Goal: Information Seeking & Learning: Learn about a topic

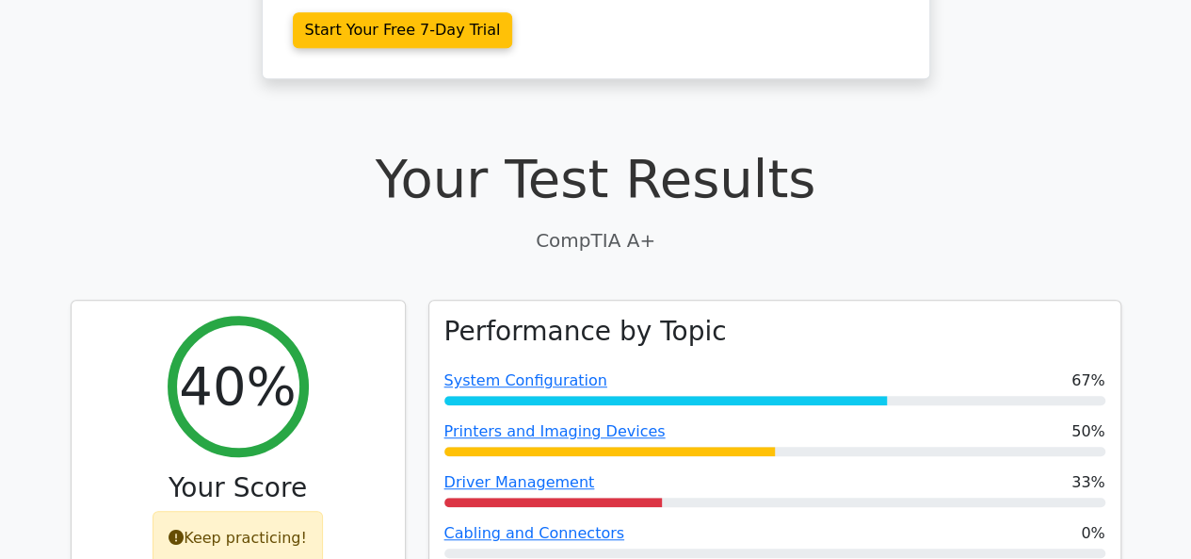
scroll to position [502, 0]
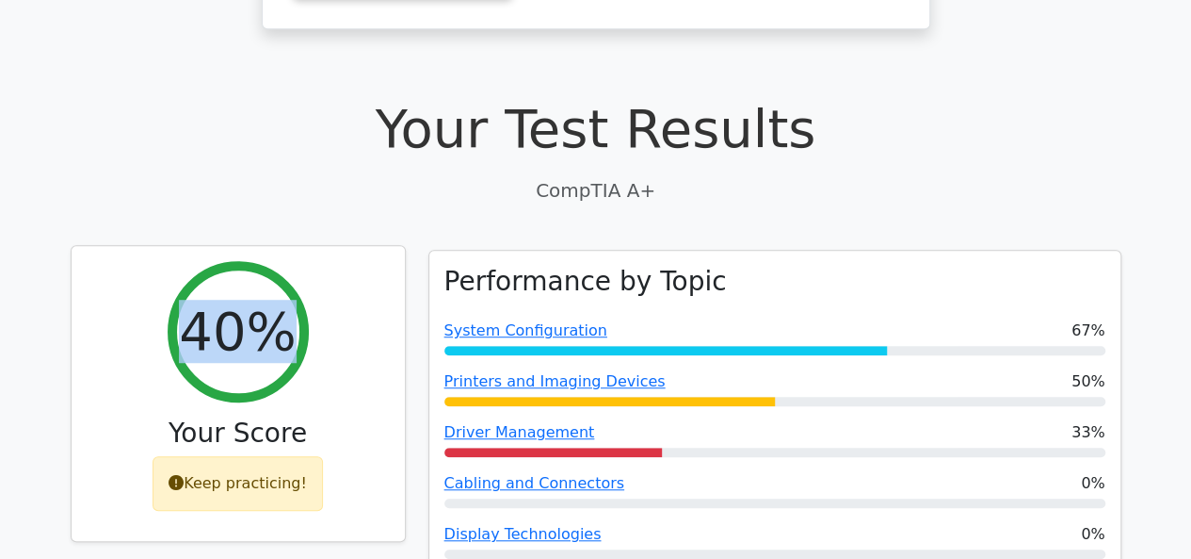
drag, startPoint x: 200, startPoint y: 260, endPoint x: 305, endPoint y: 272, distance: 106.2
click at [305, 272] on div "40%" at bounding box center [238, 331] width 141 height 141
click at [321, 302] on div "40% Your Score Keep practicing!" at bounding box center [238, 394] width 333 height 296
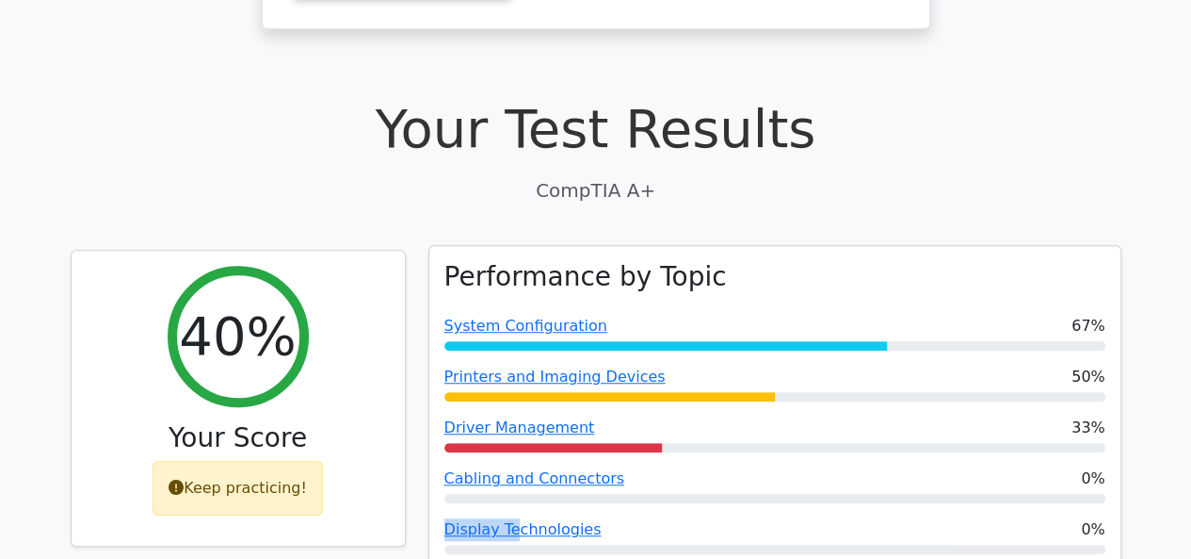
drag, startPoint x: 456, startPoint y: 425, endPoint x: 507, endPoint y: 442, distance: 53.6
click at [507, 442] on div "Performance by Topic System Configuration 67% Printers and Imaging Devices 50% …" at bounding box center [774, 415] width 691 height 339
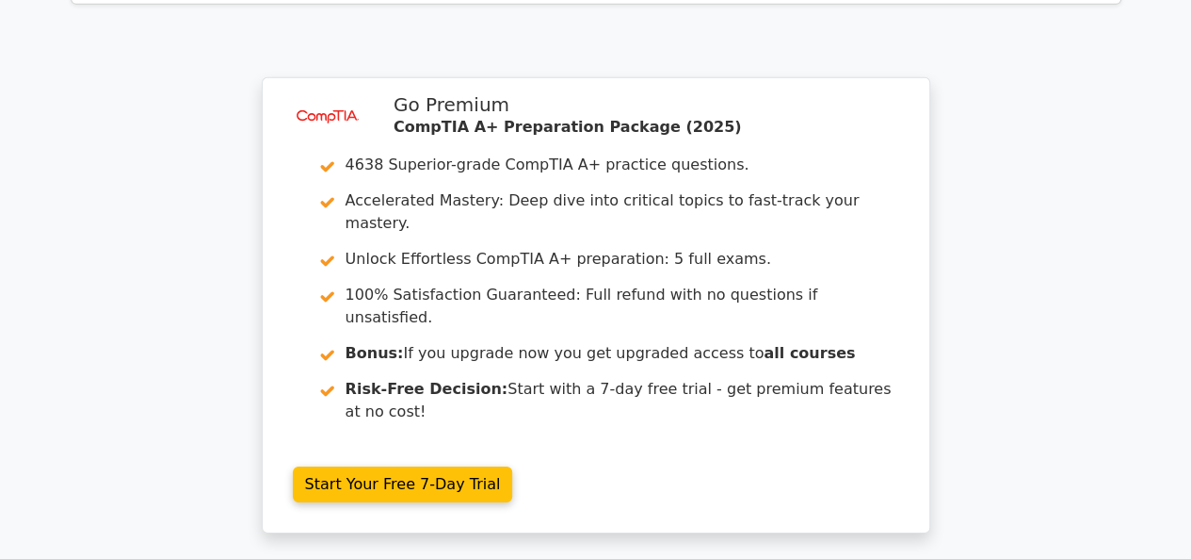
scroll to position [3206, 0]
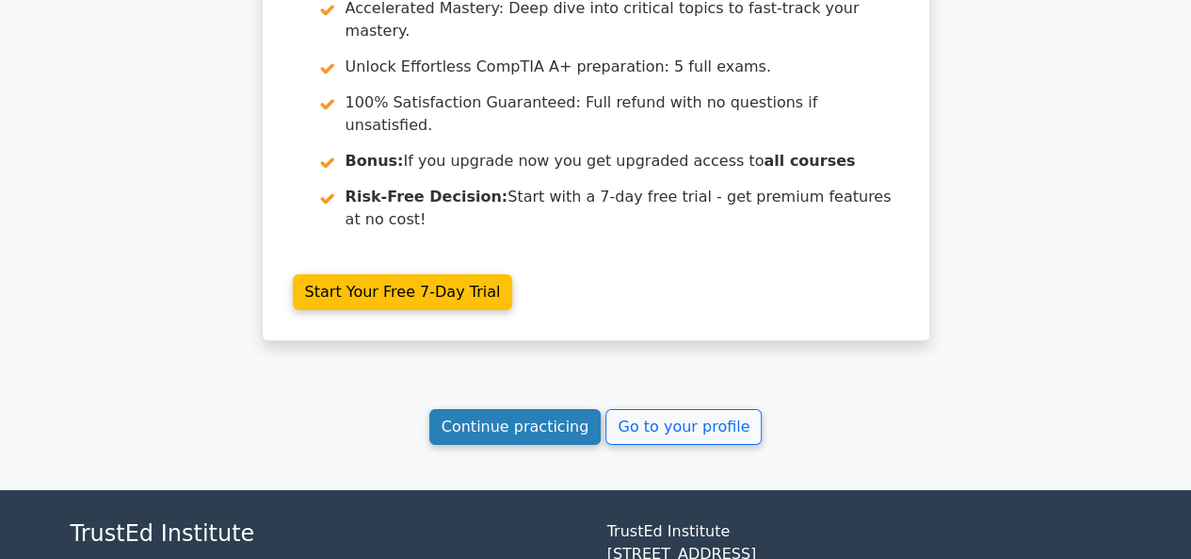
click at [502, 409] on link "Continue practicing" at bounding box center [515, 427] width 172 height 36
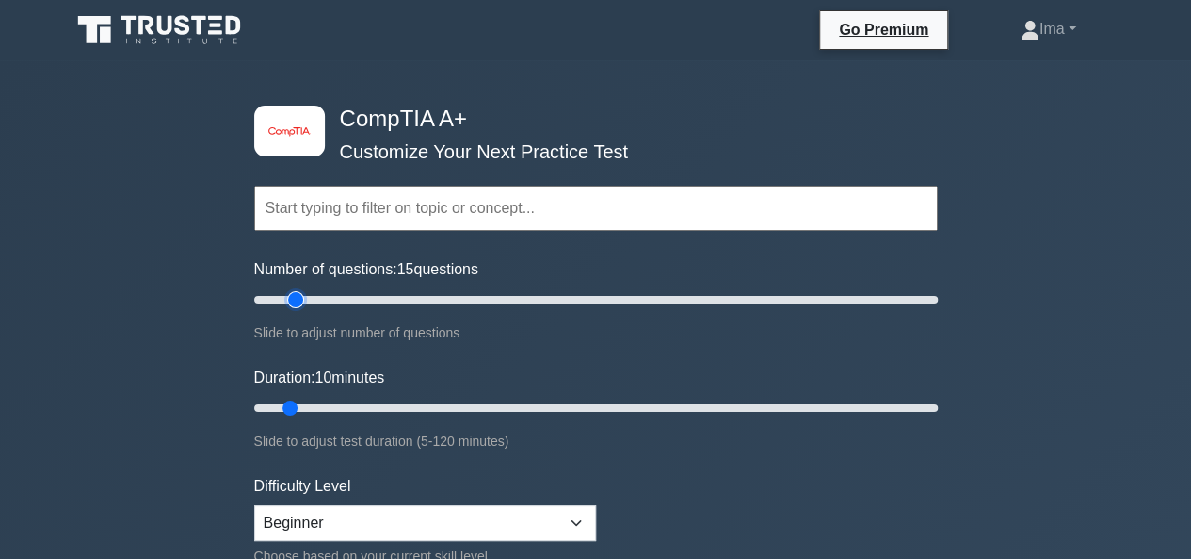
drag, startPoint x: 279, startPoint y: 297, endPoint x: 293, endPoint y: 297, distance: 14.1
click at [293, 297] on input "Number of questions: 15 questions" at bounding box center [596, 299] width 684 height 23
drag, startPoint x: 293, startPoint y: 297, endPoint x: 312, endPoint y: 302, distance: 19.7
type input "20"
click at [312, 302] on input "Number of questions: 20 questions" at bounding box center [596, 299] width 684 height 23
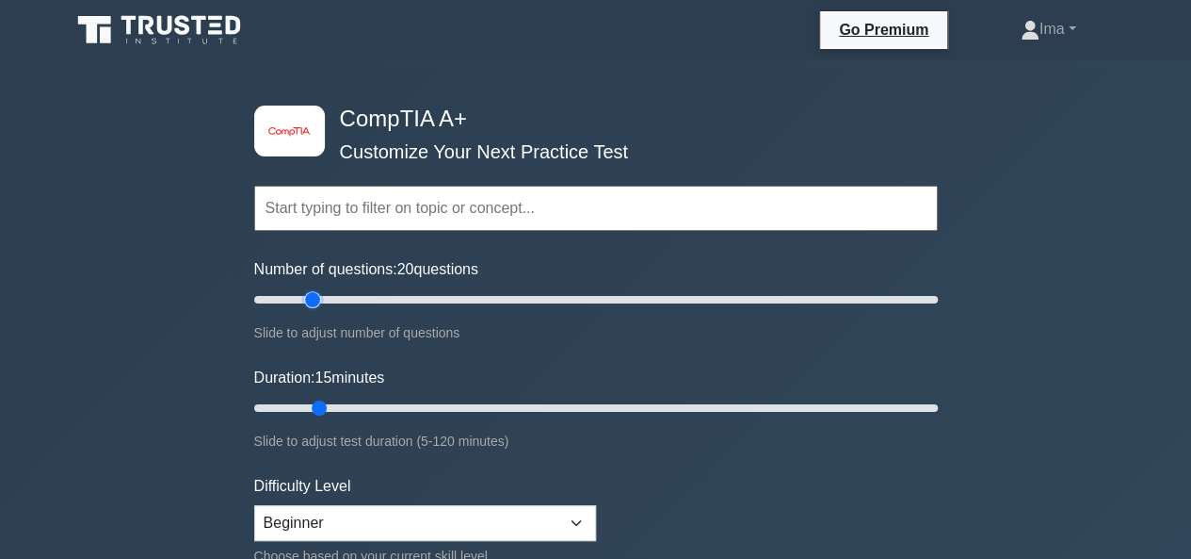
drag, startPoint x: 290, startPoint y: 399, endPoint x: 317, endPoint y: 402, distance: 27.5
type input "15"
click at [317, 402] on input "Duration: 15 minutes" at bounding box center [596, 408] width 684 height 23
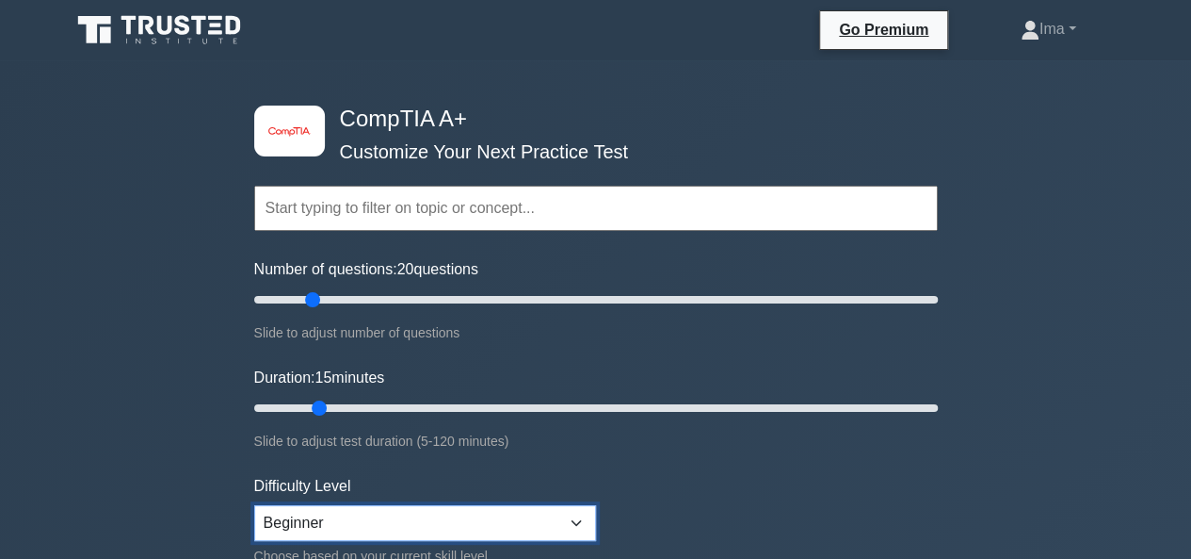
click at [574, 517] on select "Beginner Intermediate Expert" at bounding box center [425, 523] width 342 height 36
click at [254, 505] on select "Beginner Intermediate Expert" at bounding box center [425, 523] width 342 height 36
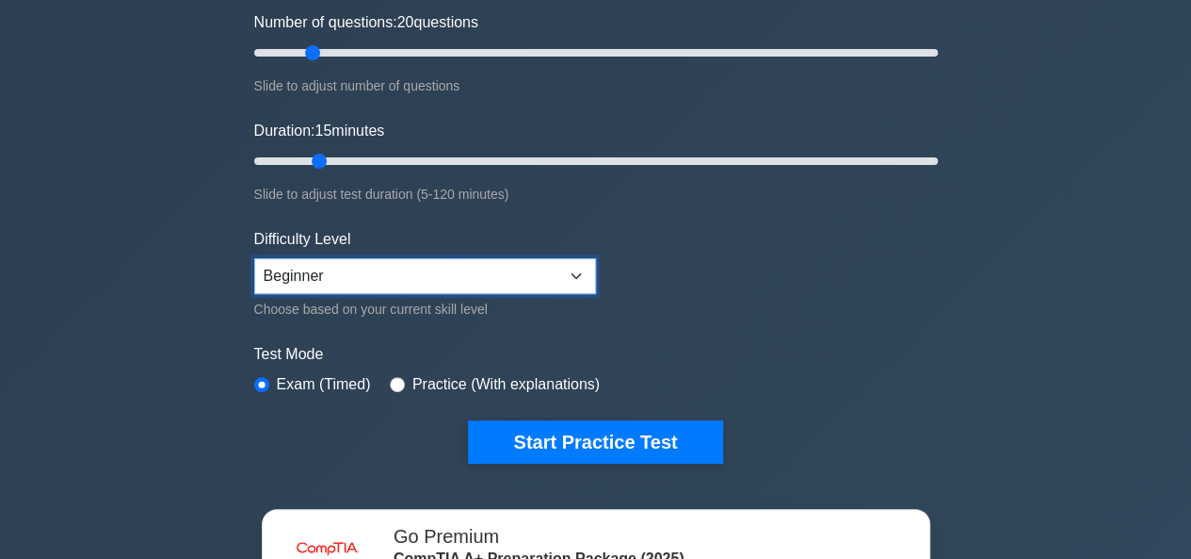
scroll to position [251, 0]
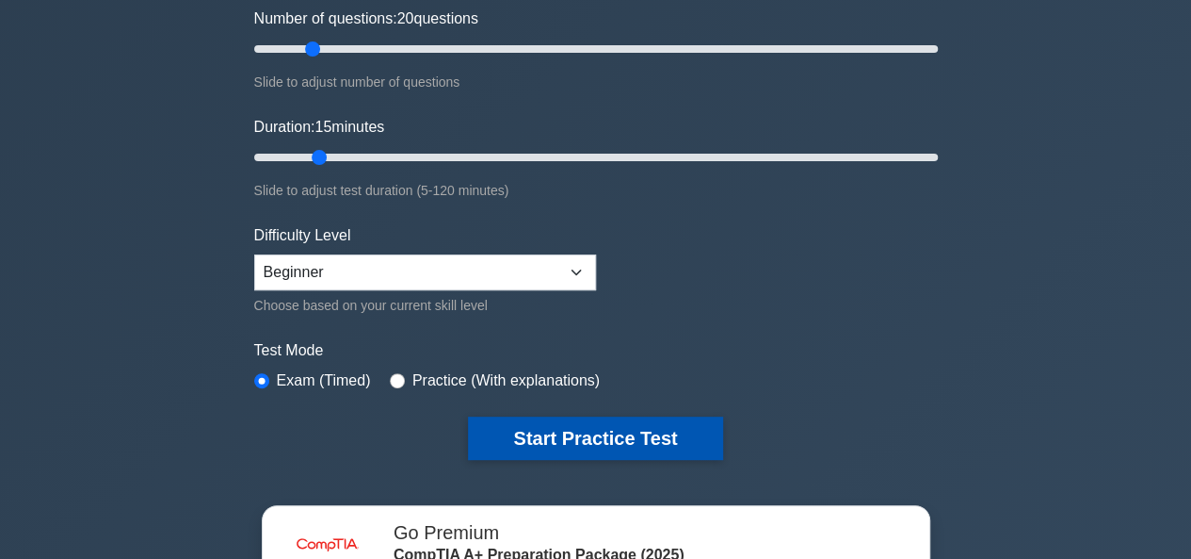
click at [593, 434] on button "Start Practice Test" at bounding box center [595, 437] width 254 height 43
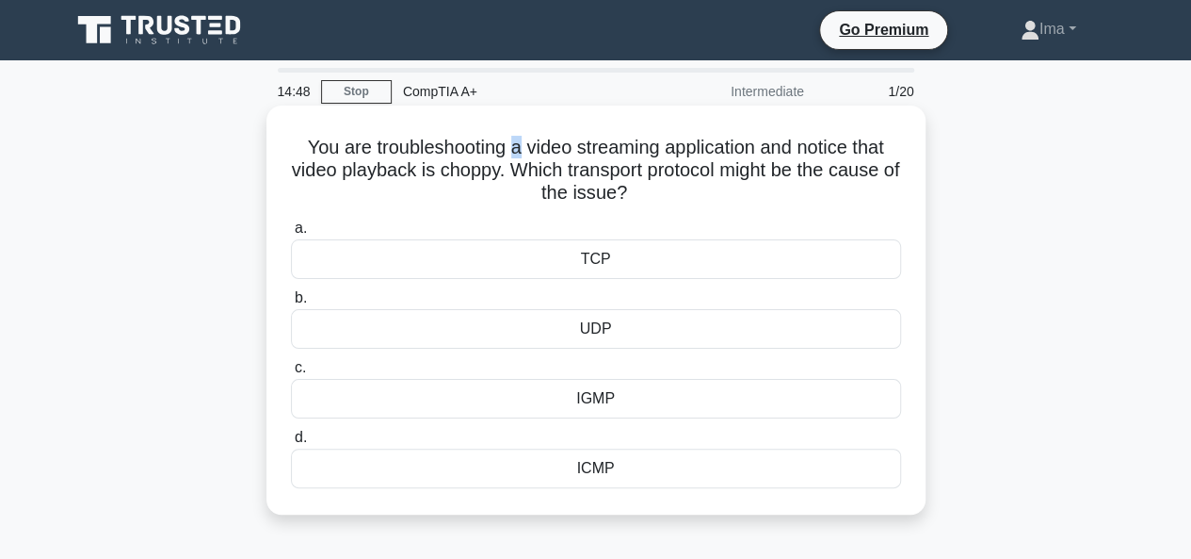
drag, startPoint x: 505, startPoint y: 148, endPoint x: 514, endPoint y: 152, distance: 10.1
click at [514, 152] on h5 "You are troubleshooting a video streaming application and notice that video pla…" at bounding box center [596, 171] width 614 height 70
click at [577, 202] on h5 "You are troubleshooting a video streaming application and notice that video pla…" at bounding box center [596, 171] width 614 height 70
click at [633, 265] on div "TCP" at bounding box center [596, 259] width 610 height 40
click at [291, 235] on input "a. TCP" at bounding box center [291, 228] width 0 height 12
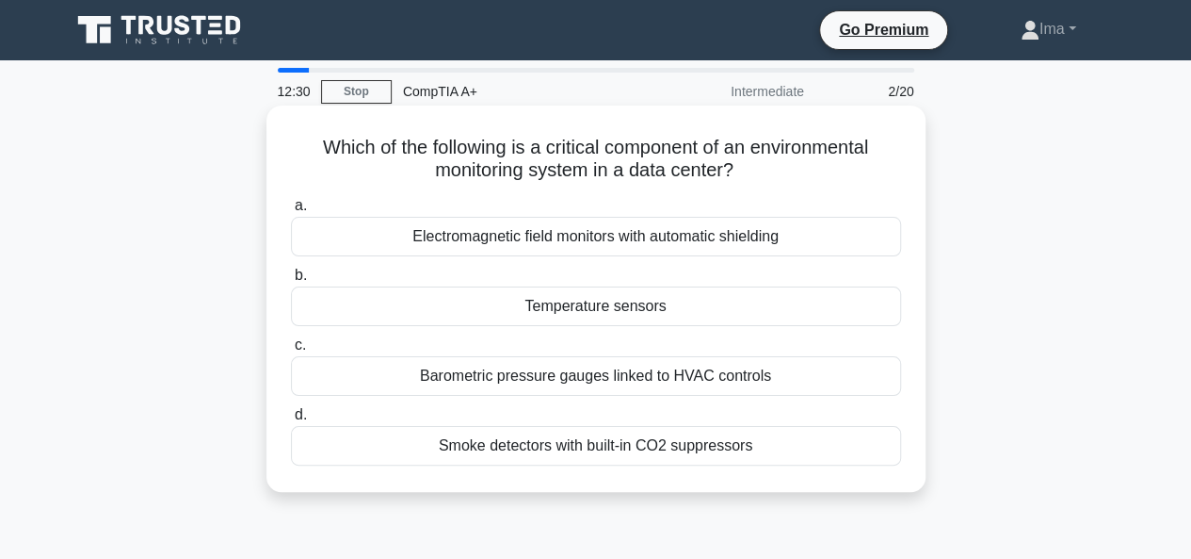
click at [575, 446] on div "Smoke detectors with built-in CO2 suppressors" at bounding box center [596, 446] width 610 height 40
click at [291, 421] on input "d. Smoke detectors with built-in CO2 suppressors" at bounding box center [291, 415] width 0 height 12
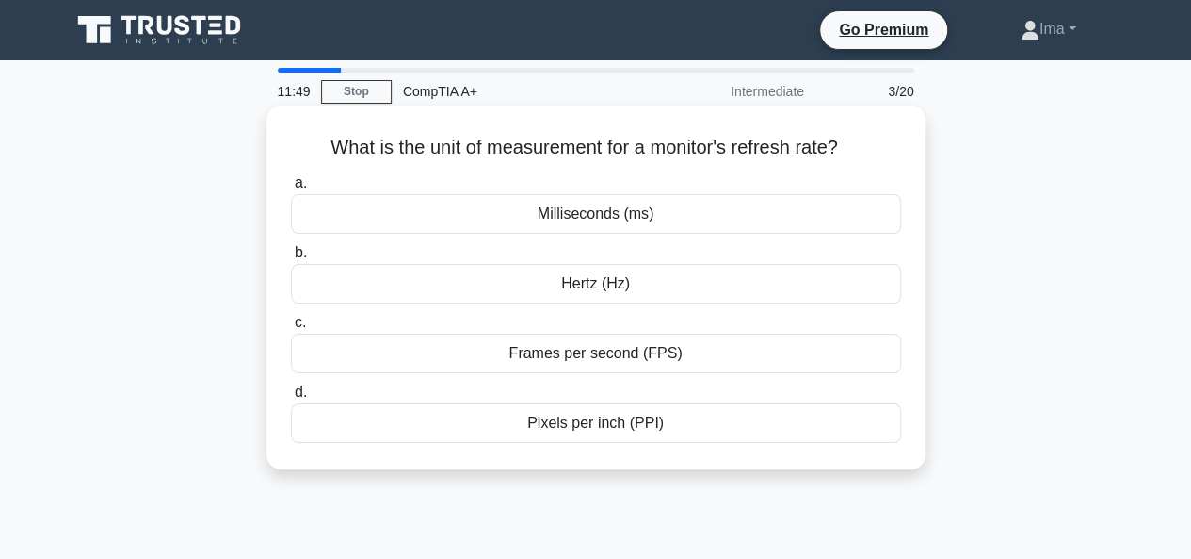
click at [591, 417] on div "Pixels per inch (PPI)" at bounding box center [596, 423] width 610 height 40
click at [291, 398] on input "d. Pixels per inch (PPI)" at bounding box center [291, 392] width 0 height 12
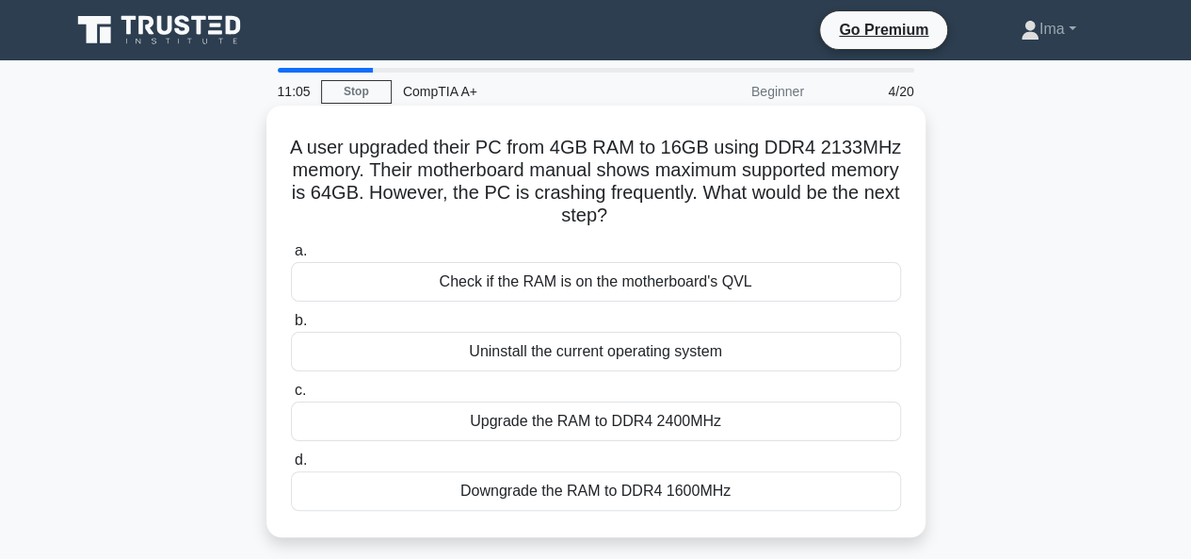
click at [654, 419] on div "Upgrade the RAM to DDR4 2400MHz" at bounding box center [596, 421] width 610 height 40
click at [291, 397] on input "c. Upgrade the RAM to DDR4 2400MHz" at bounding box center [291, 390] width 0 height 12
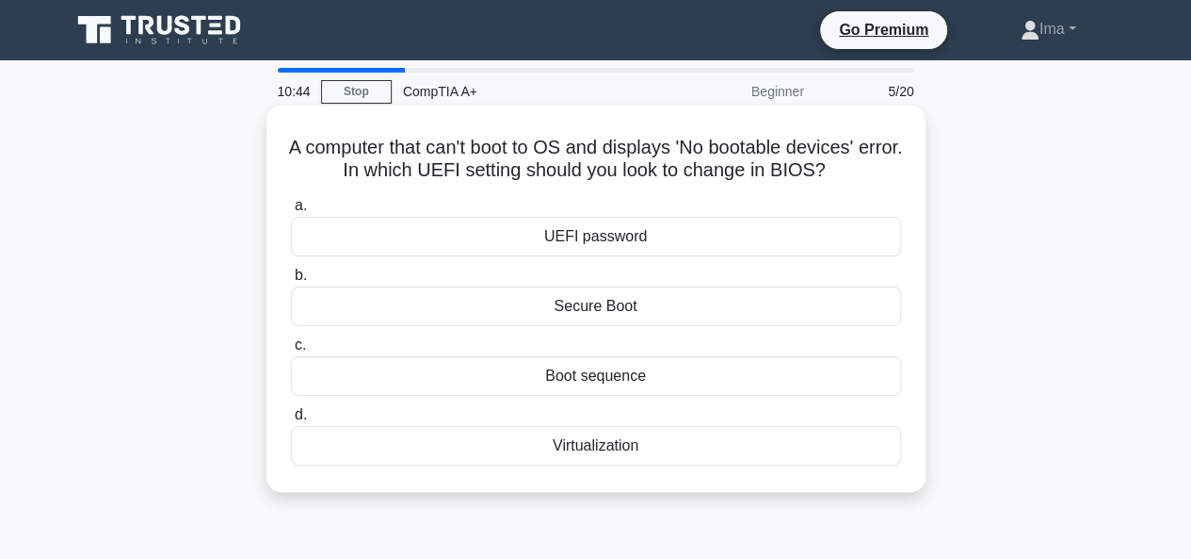
click at [536, 447] on div "Virtualization" at bounding box center [596, 446] width 610 height 40
click at [291, 421] on input "d. Virtualization" at bounding box center [291, 415] width 0 height 12
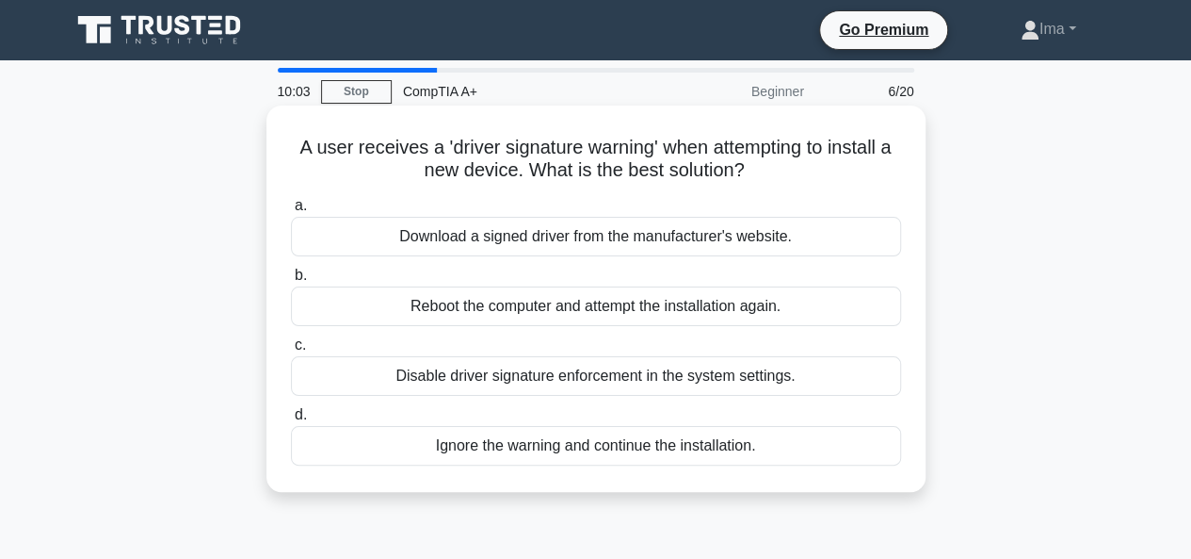
click at [542, 304] on div "Reboot the computer and attempt the installation again." at bounding box center [596, 306] width 610 height 40
click at [291, 282] on input "b. Reboot the computer and attempt the installation again." at bounding box center [291, 275] width 0 height 12
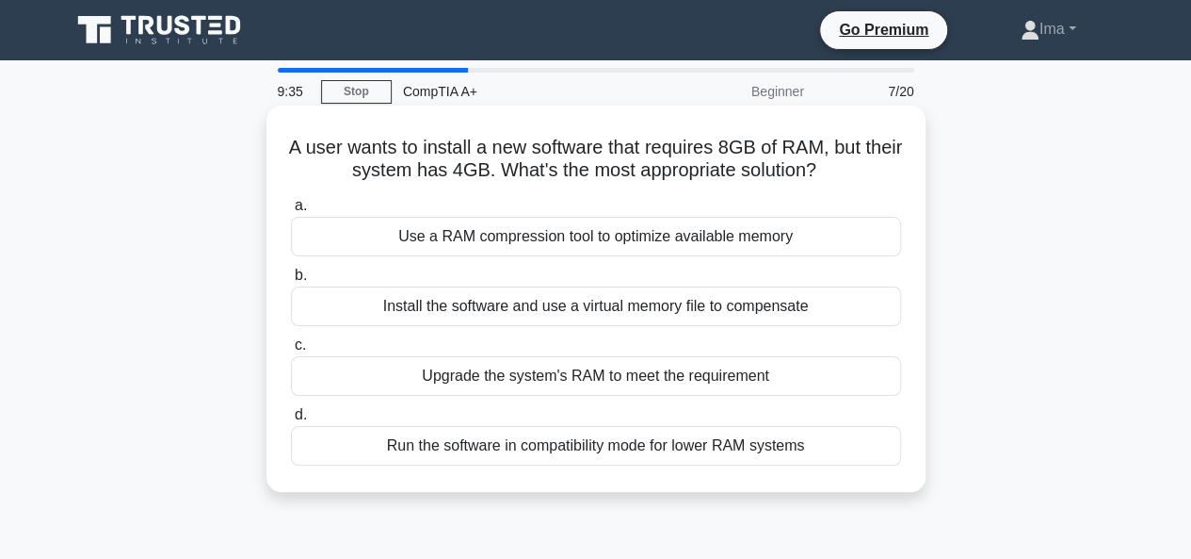
click at [494, 372] on div "Upgrade the system's RAM to meet the requirement" at bounding box center [596, 376] width 610 height 40
click at [291, 351] on input "c. Upgrade the system's RAM to meet the requirement" at bounding box center [291, 345] width 0 height 12
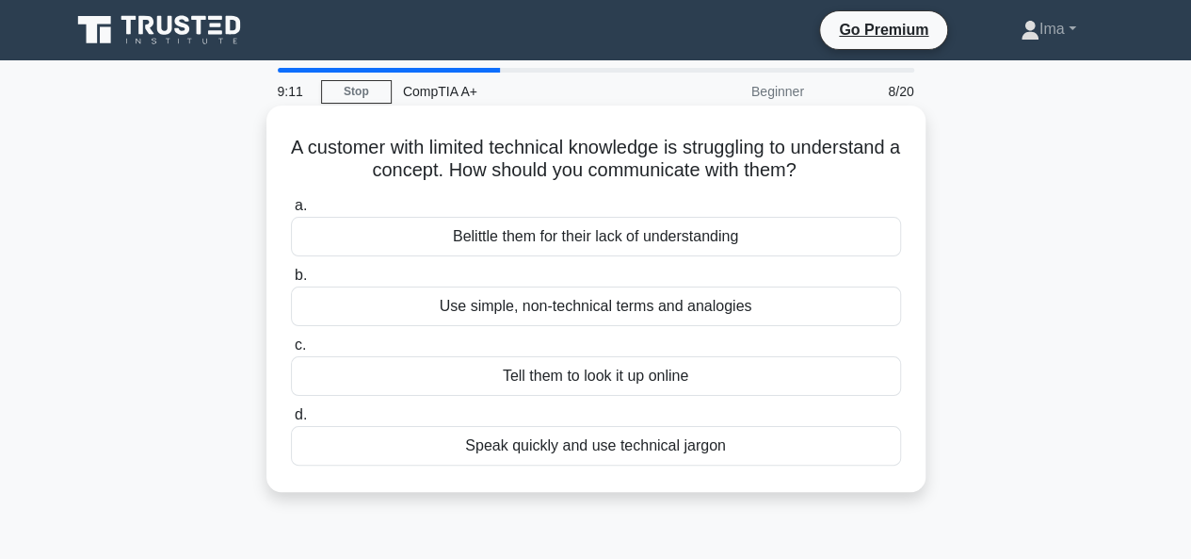
click at [580, 445] on div "Speak quickly and use technical jargon" at bounding box center [596, 446] width 610 height 40
click at [291, 421] on input "d. Speak quickly and use technical jargon" at bounding box center [291, 415] width 0 height 12
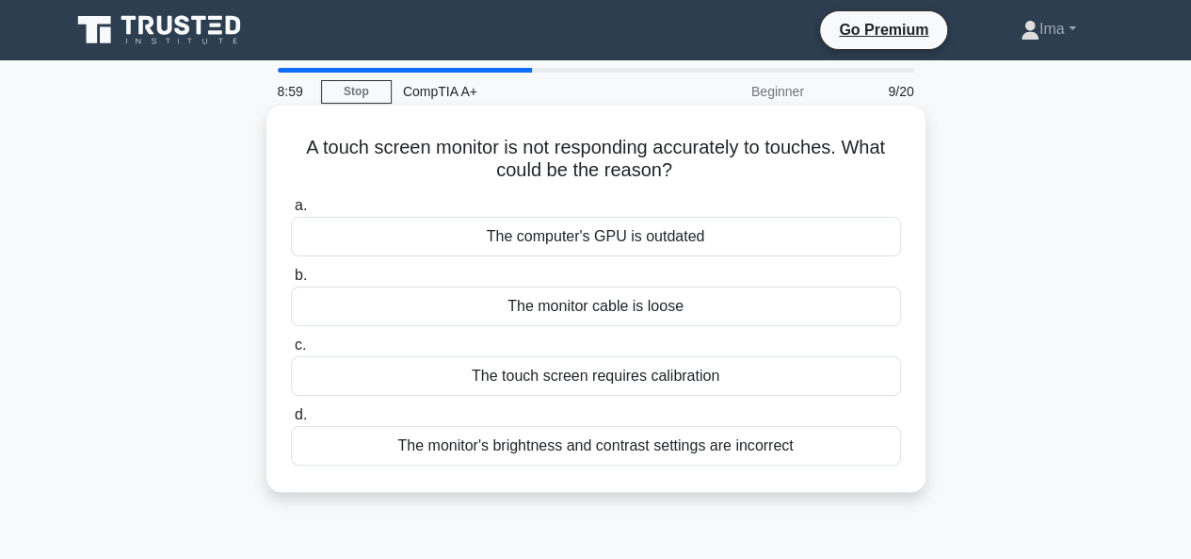
click at [632, 238] on div "The computer's GPU is outdated" at bounding box center [596, 237] width 610 height 40
click at [291, 212] on input "a. The computer's GPU is outdated" at bounding box center [291, 206] width 0 height 12
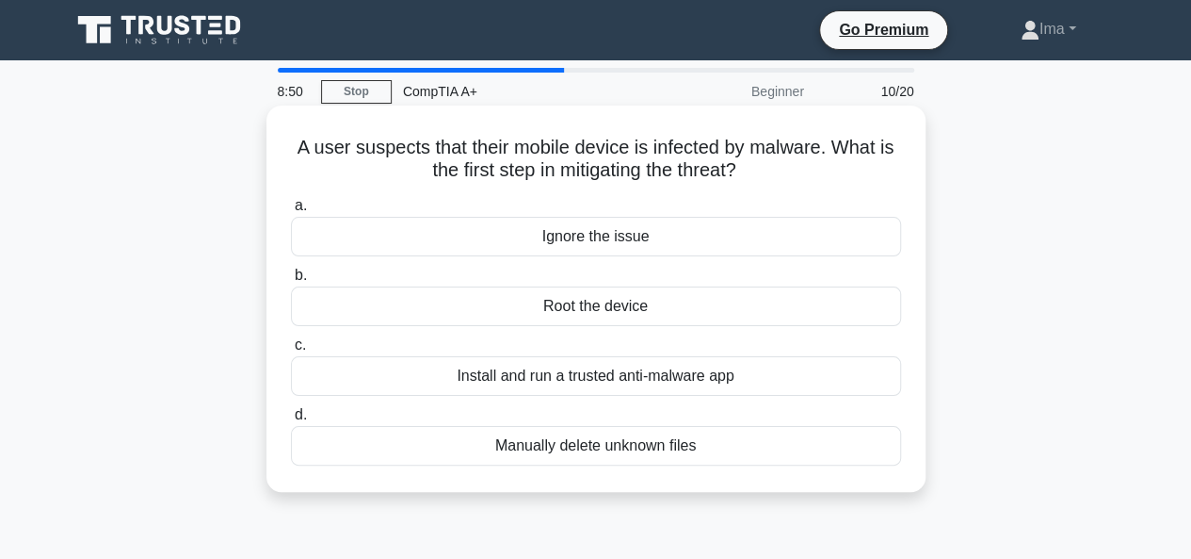
click at [398, 381] on div "Install and run a trusted anti-malware app" at bounding box center [596, 376] width 610 height 40
click at [291, 351] on input "c. Install and run a trusted anti-malware app" at bounding box center [291, 345] width 0 height 12
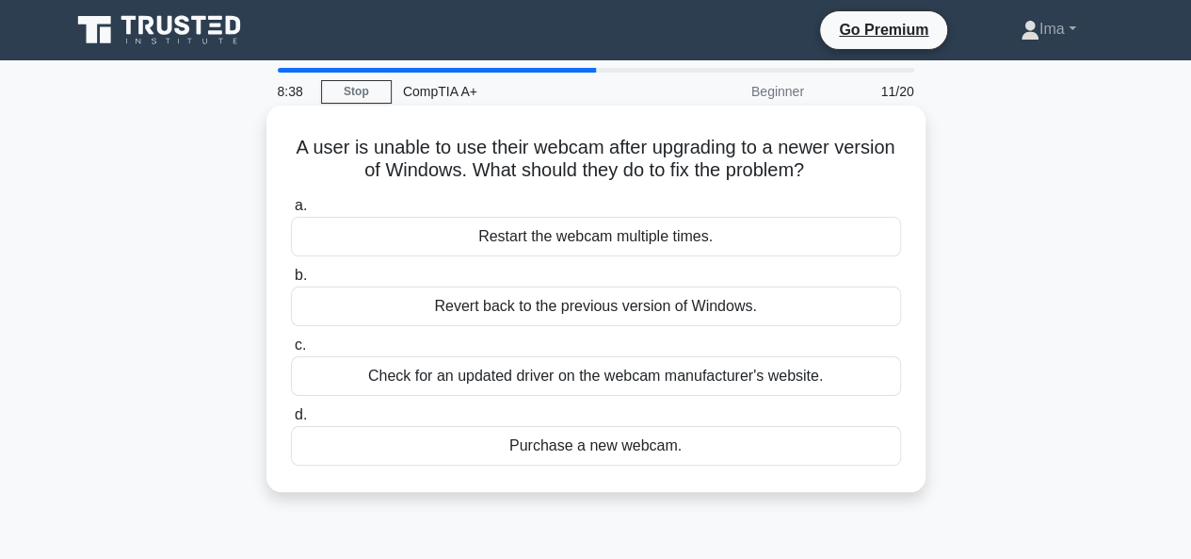
click at [445, 445] on div "Purchase a new webcam." at bounding box center [596, 446] width 610 height 40
click at [291, 421] on input "d. Purchase a new webcam." at bounding box center [291, 415] width 0 height 12
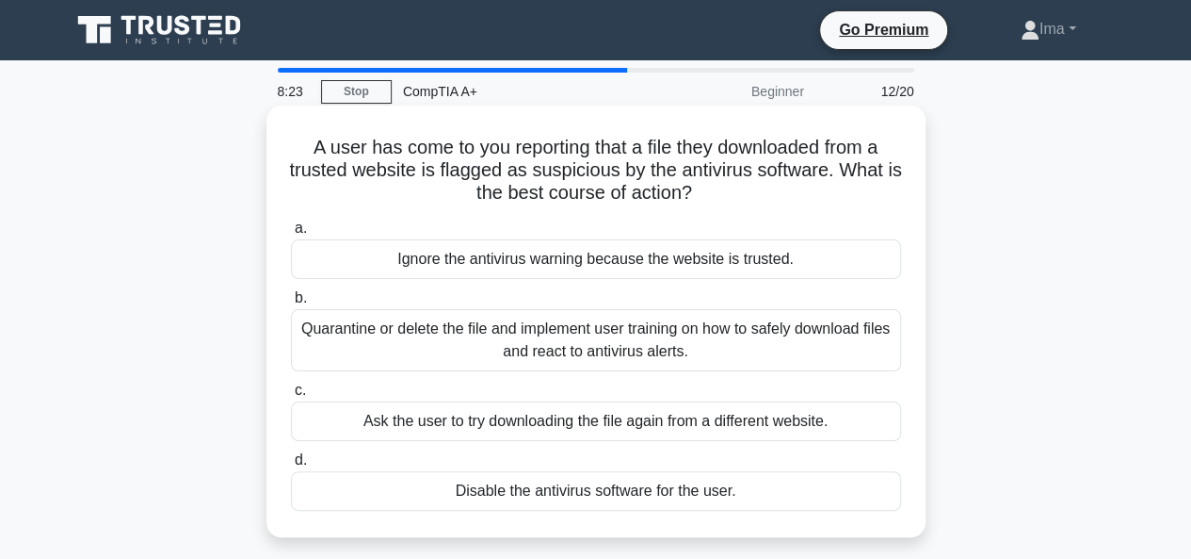
click at [438, 494] on div "Disable the antivirus software for the user." at bounding box center [596, 491] width 610 height 40
click at [291, 466] on input "d. Disable the antivirus software for the user." at bounding box center [291, 460] width 0 height 12
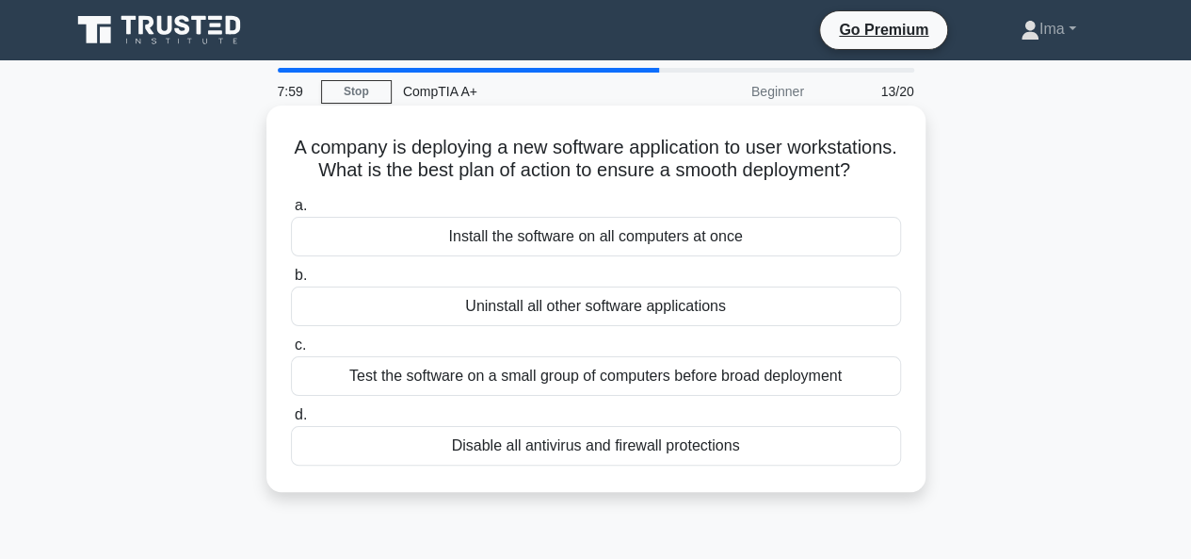
click at [626, 465] on div "Disable all antivirus and firewall protections" at bounding box center [596, 446] width 610 height 40
click at [291, 421] on input "d. Disable all antivirus and firewall protections" at bounding box center [291, 415] width 0 height 12
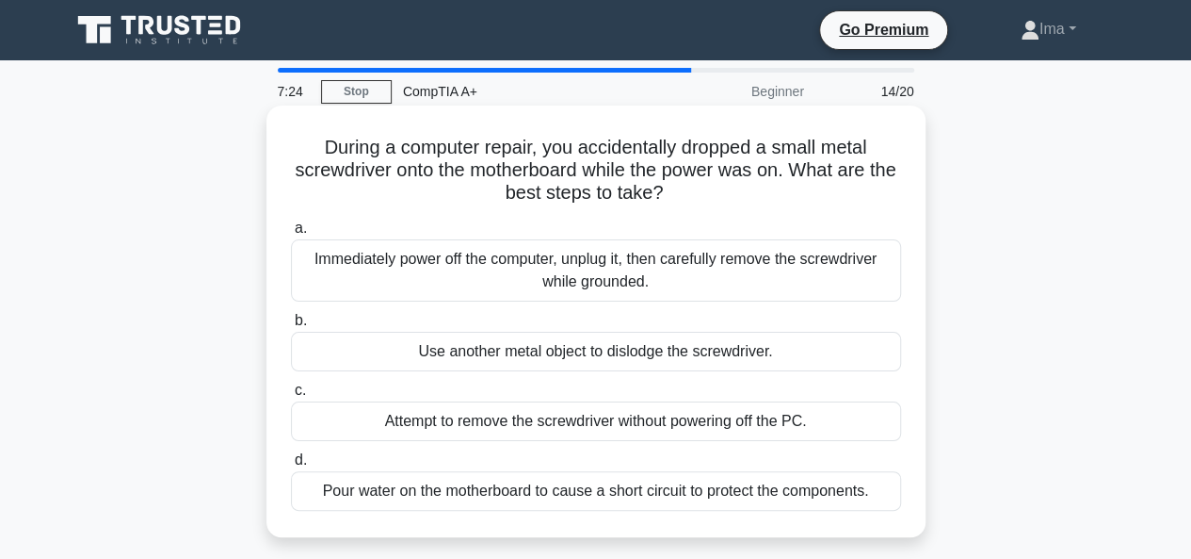
click at [431, 428] on div "Attempt to remove the screwdriver without powering off the PC." at bounding box center [596, 421] width 610 height 40
click at [291, 397] on input "c. Attempt to remove the screwdriver without powering off the PC." at bounding box center [291, 390] width 0 height 12
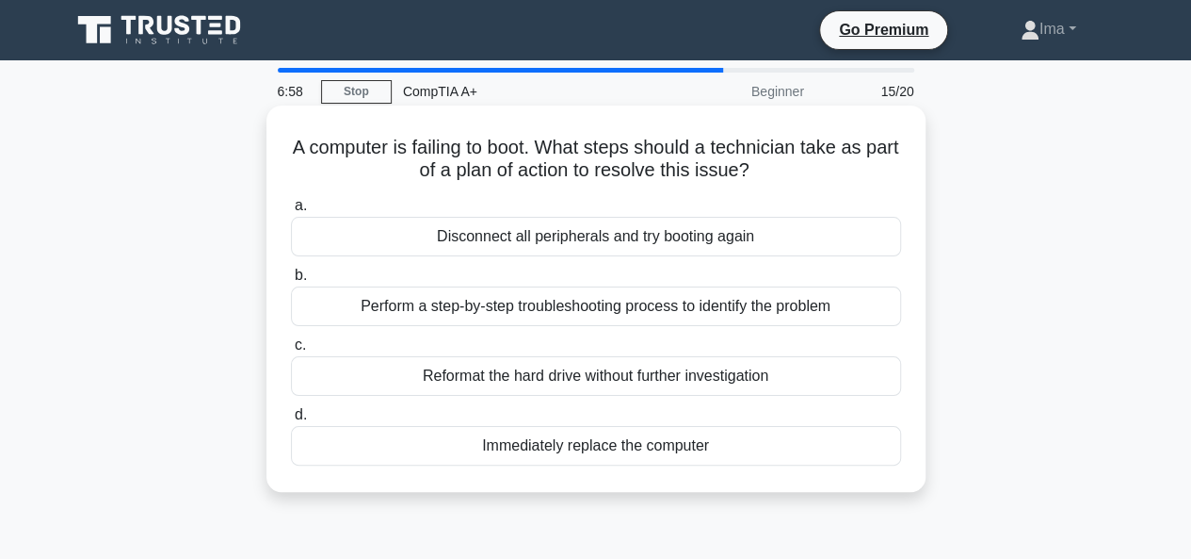
click at [517, 235] on div "Disconnect all peripherals and try booting again" at bounding box center [596, 237] width 610 height 40
click at [291, 212] on input "a. Disconnect all peripherals and try booting again" at bounding box center [291, 206] width 0 height 12
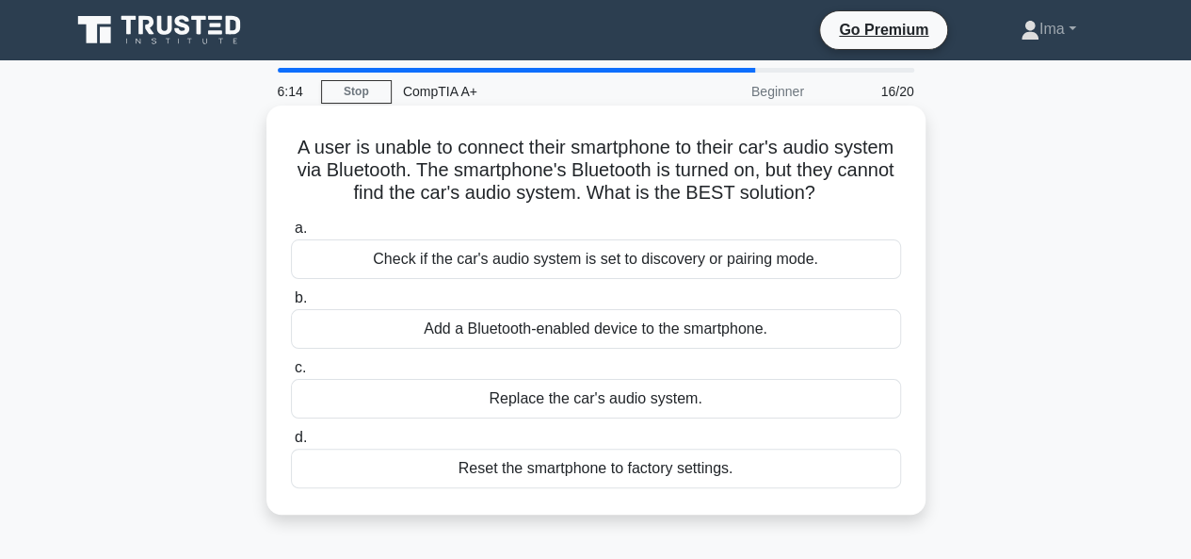
click at [595, 468] on div "Reset the smartphone to factory settings." at bounding box center [596, 468] width 610 height 40
click at [291, 444] on input "d. Reset the smartphone to factory settings." at bounding box center [291, 437] width 0 height 12
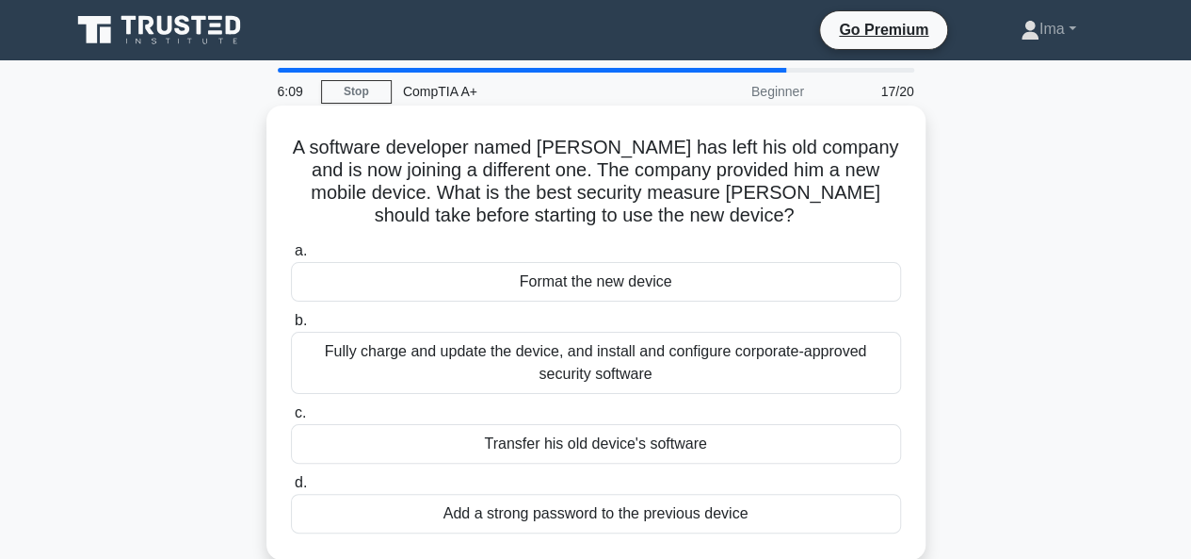
click at [561, 274] on div "Format the new device" at bounding box center [596, 282] width 610 height 40
click at [291, 257] on input "a. Format the new device" at bounding box center [291, 251] width 0 height 12
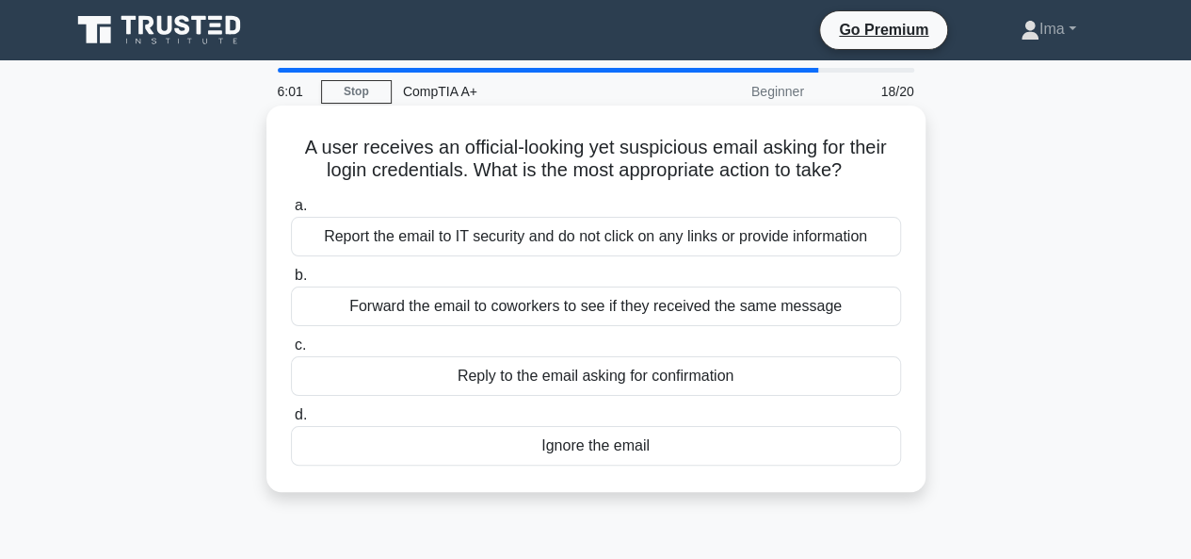
click at [483, 304] on div "Forward the email to coworkers to see if they received the same message" at bounding box center [596, 306] width 610 height 40
click at [291, 282] on input "b. Forward the email to coworkers to see if they received the same message" at bounding box center [291, 275] width 0 height 12
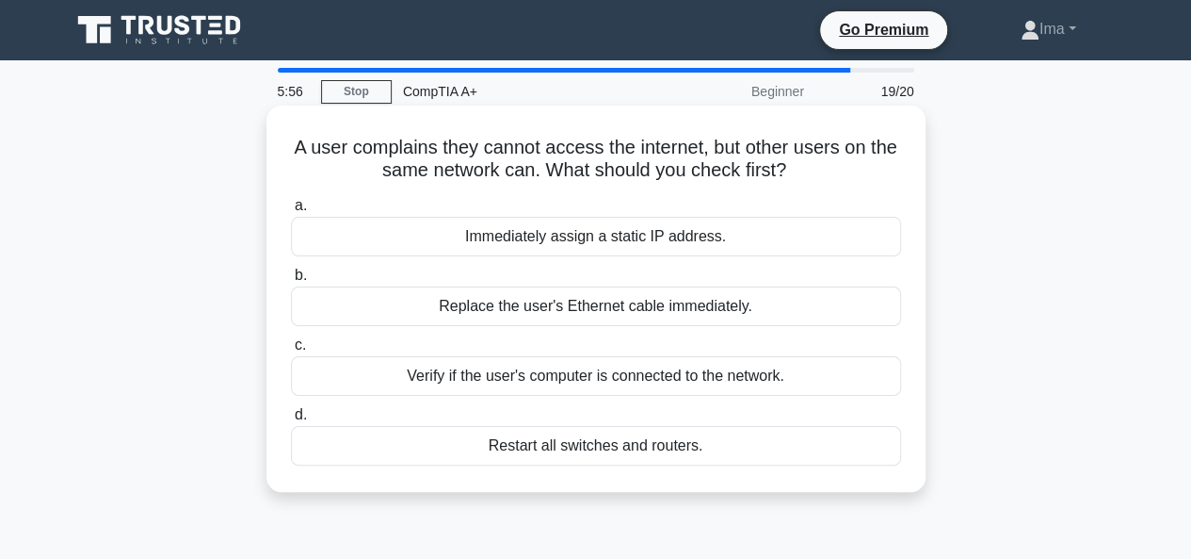
click at [562, 247] on div "Immediately assign a static IP address." at bounding box center [596, 237] width 610 height 40
click at [291, 212] on input "a. Immediately assign a static IP address." at bounding box center [291, 206] width 0 height 12
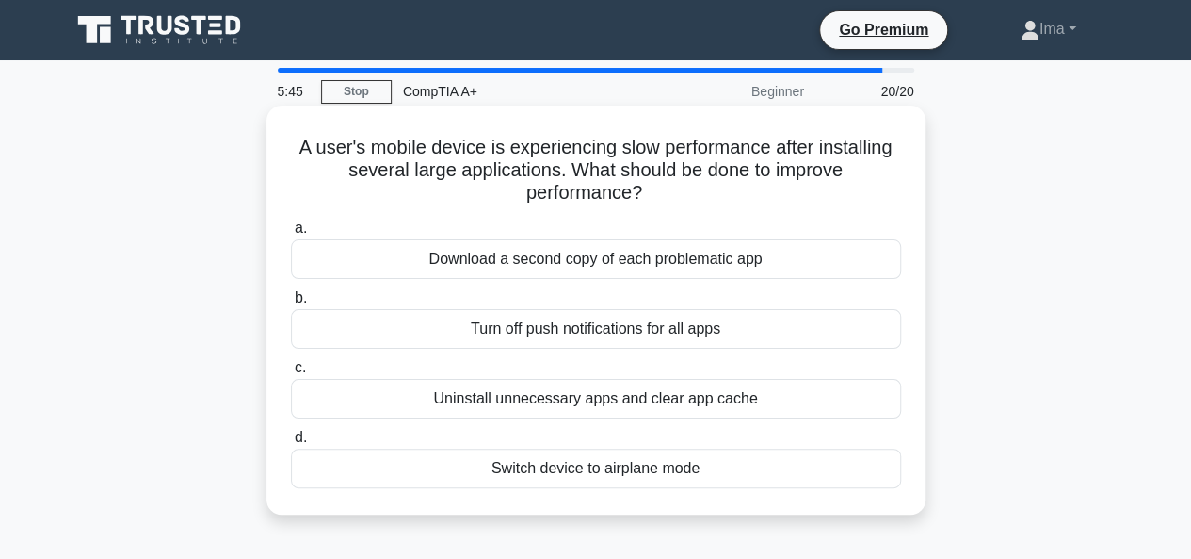
click at [477, 324] on div "Turn off push notifications for all apps" at bounding box center [596, 329] width 610 height 40
click at [291, 304] on input "b. Turn off push notifications for all apps" at bounding box center [291, 298] width 0 height 12
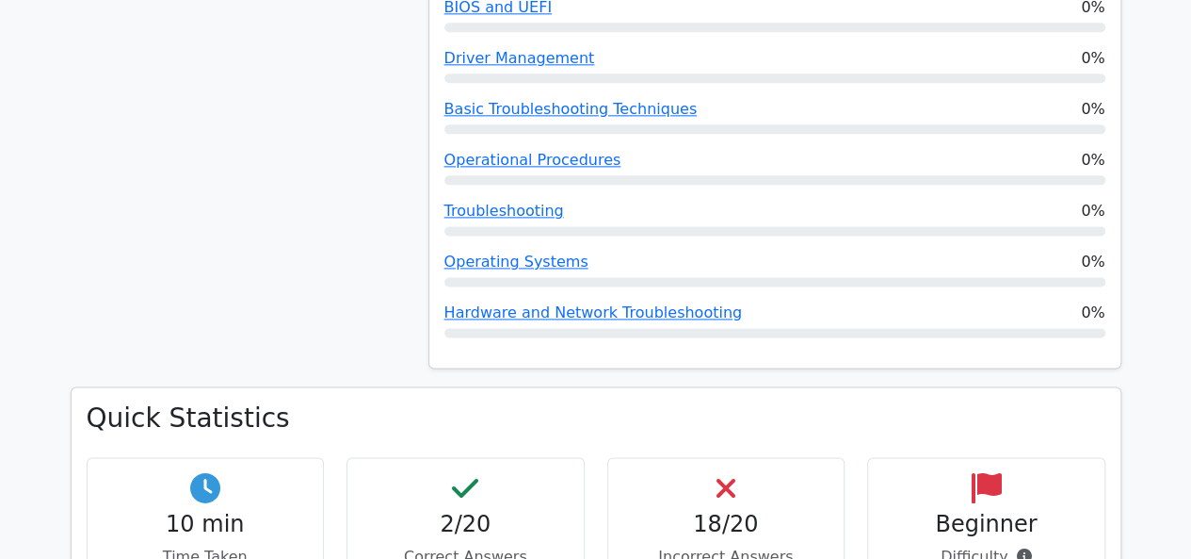
scroll to position [1381, 0]
